Goal: Find specific page/section: Find specific page/section

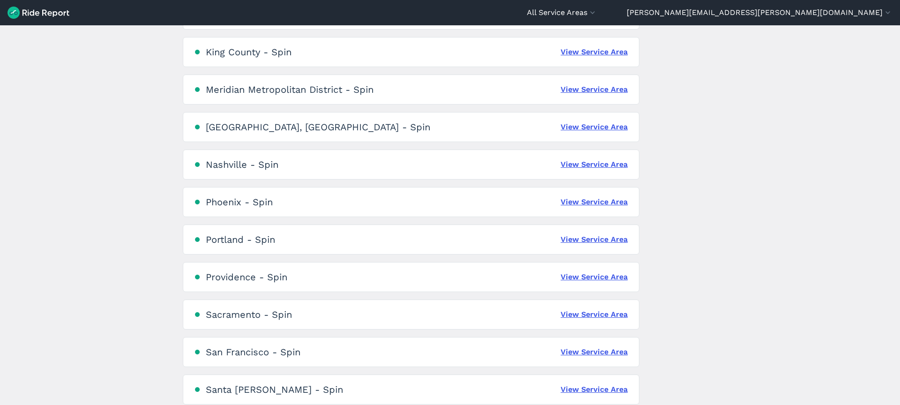
scroll to position [579, 0]
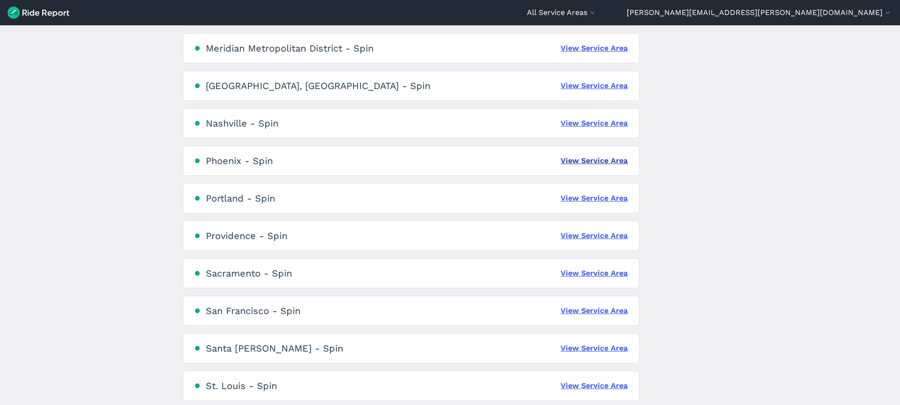
click at [605, 159] on link "View Service Area" at bounding box center [593, 160] width 67 height 11
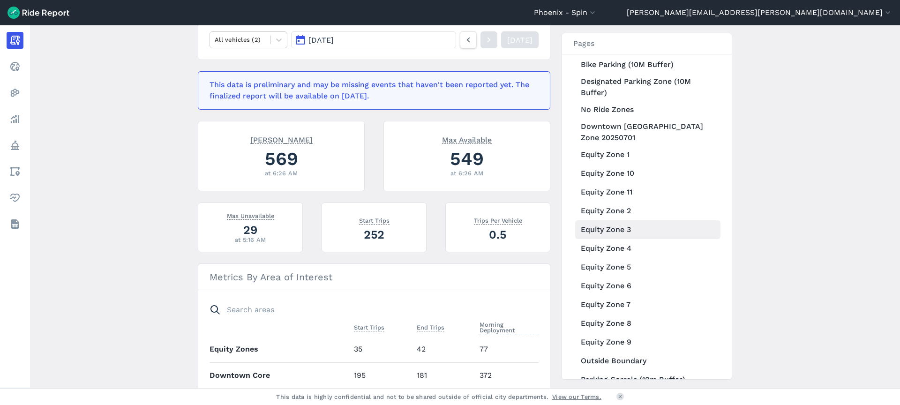
scroll to position [156, 0]
click at [619, 266] on link "Equity Zone 5" at bounding box center [647, 266] width 145 height 19
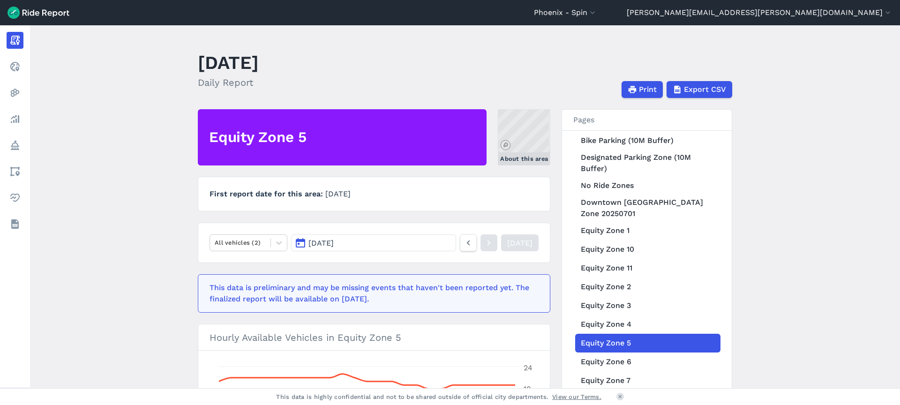
click at [525, 135] on link "About this area" at bounding box center [524, 137] width 52 height 56
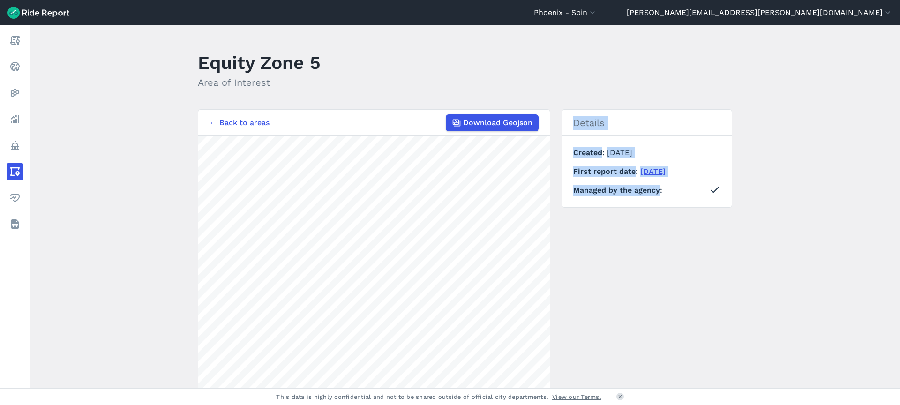
drag, startPoint x: 583, startPoint y: 269, endPoint x: 590, endPoint y: 216, distance: 54.4
click at [590, 216] on div "← Back to areas Download Geojson 2000 ft Details Created [DATE] First report da…" at bounding box center [465, 285] width 534 height 352
click at [664, 318] on div "← Back to areas Download Geojson 300 ft Details Created [DATE] First report dat…" at bounding box center [465, 285] width 534 height 352
